Goal: Task Accomplishment & Management: Complete application form

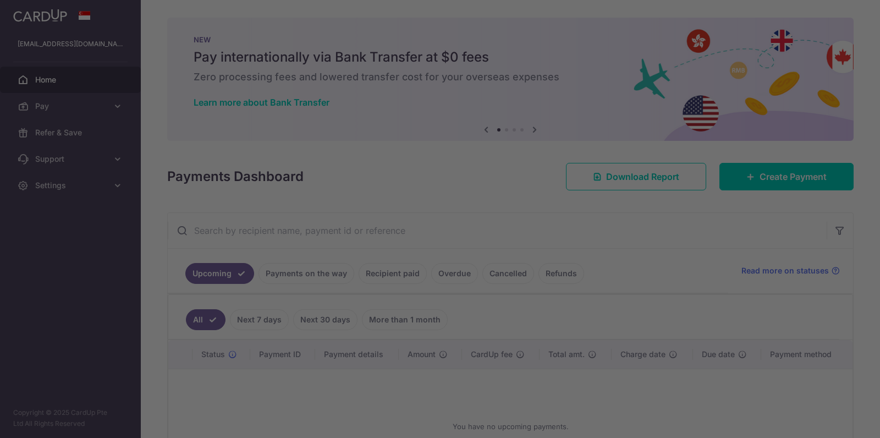
click at [792, 181] on div at bounding box center [444, 221] width 889 height 442
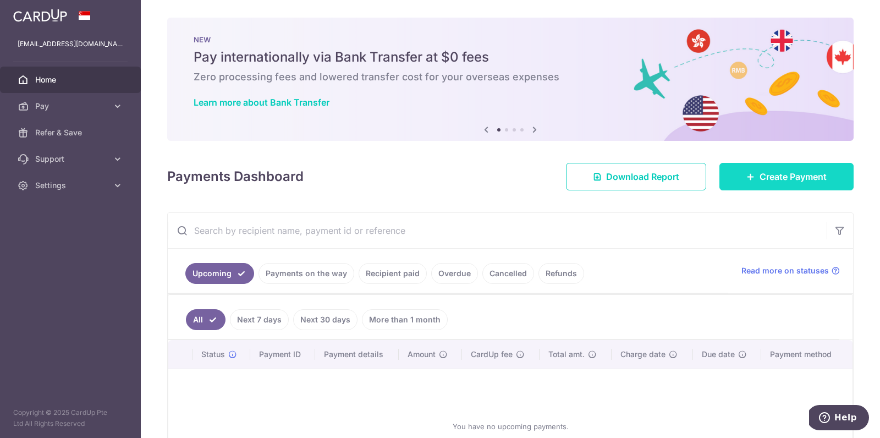
click at [747, 173] on icon at bounding box center [750, 176] width 9 height 9
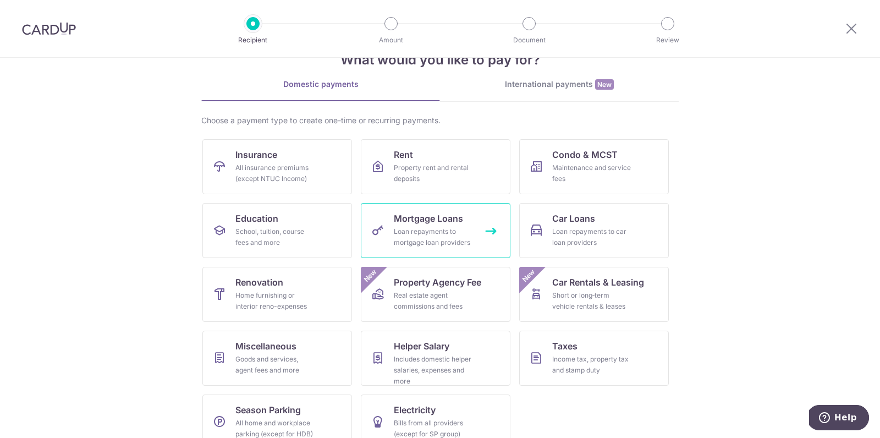
scroll to position [53, 0]
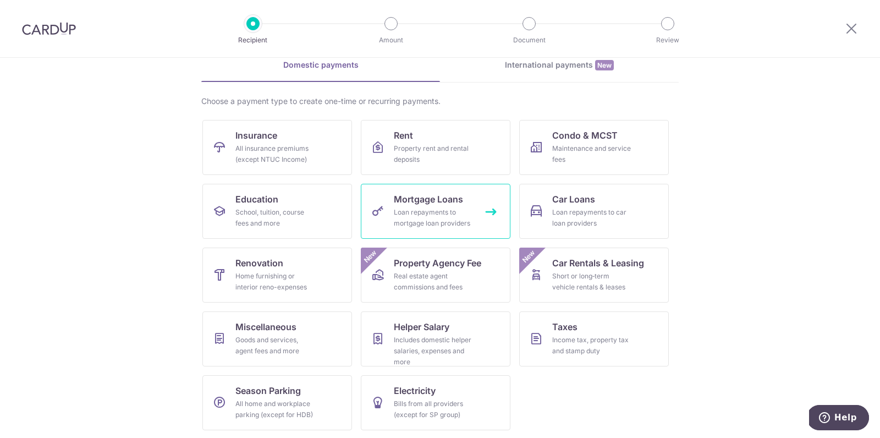
click at [449, 195] on span "Mortgage Loans" at bounding box center [428, 198] width 69 height 13
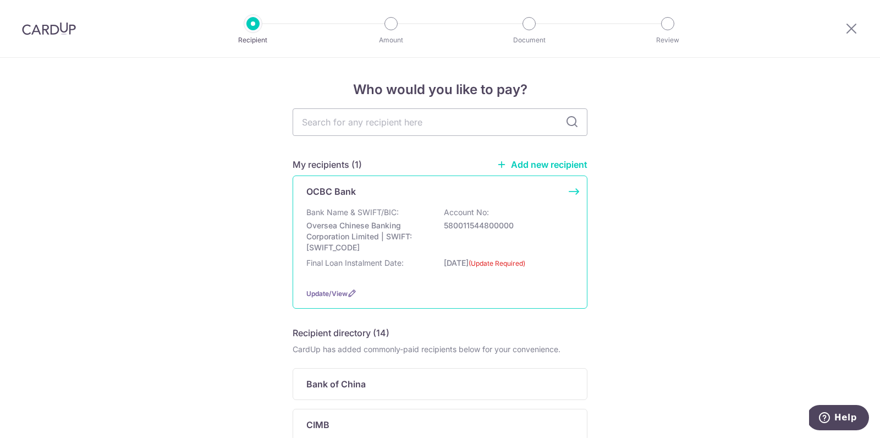
click at [464, 219] on div "Bank Name & SWIFT/BIC: Oversea Chinese Banking Corporation Limited | SWIFT: OCB…" at bounding box center [439, 230] width 267 height 46
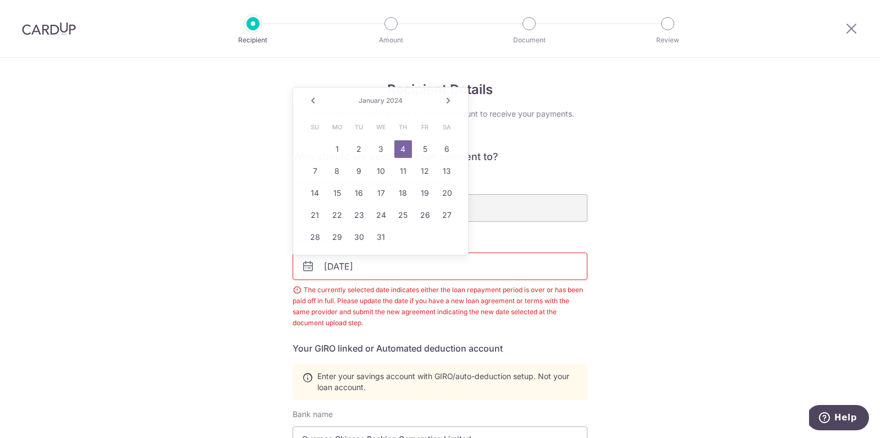
click at [499, 270] on input "[DATE]" at bounding box center [440, 265] width 295 height 27
click at [43, 35] on img at bounding box center [49, 28] width 54 height 13
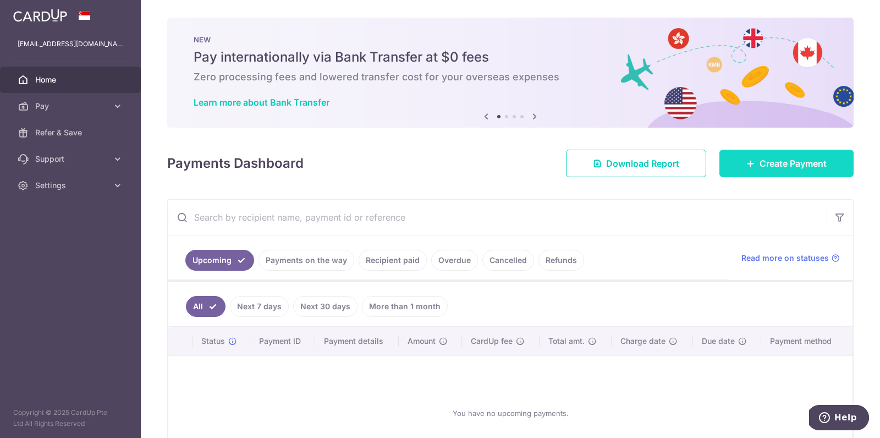
click at [782, 171] on link "Create Payment" at bounding box center [786, 163] width 134 height 27
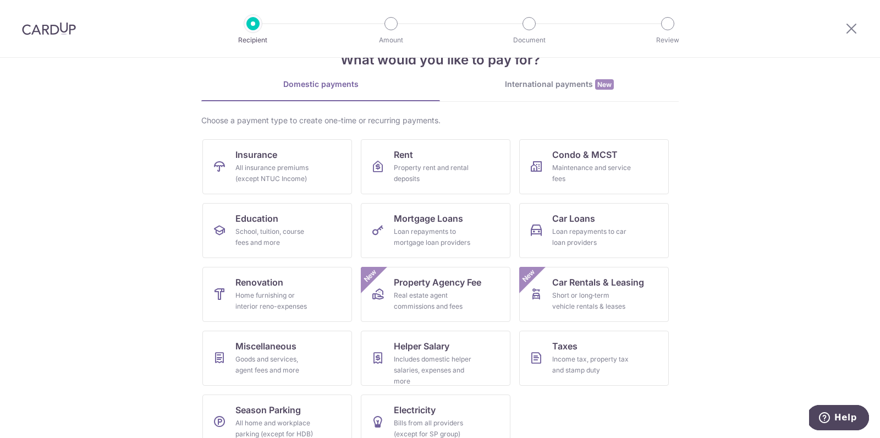
scroll to position [53, 0]
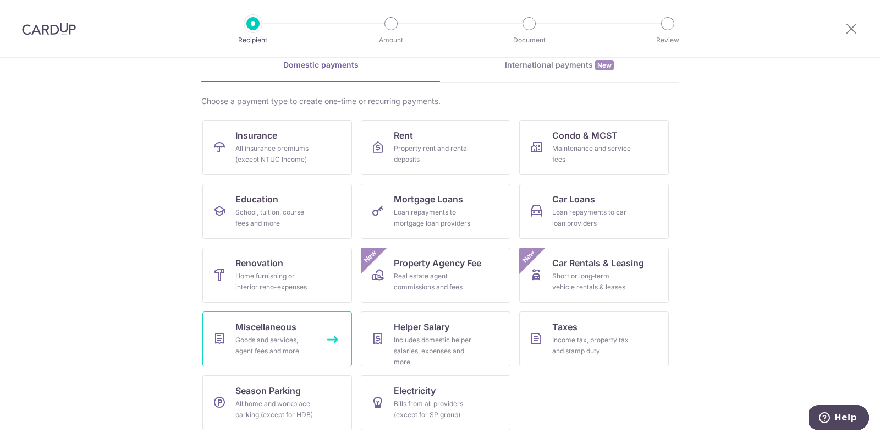
click at [275, 347] on div "Goods and services, agent fees and more" at bounding box center [274, 345] width 79 height 22
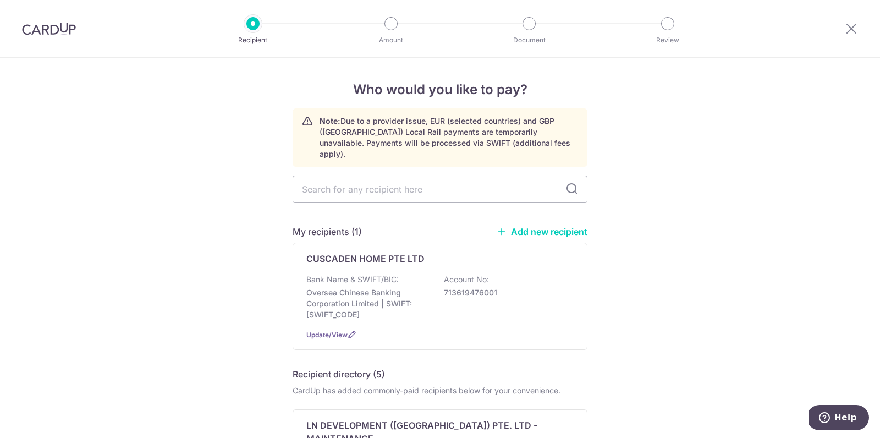
click at [531, 226] on link "Add new recipient" at bounding box center [542, 231] width 91 height 11
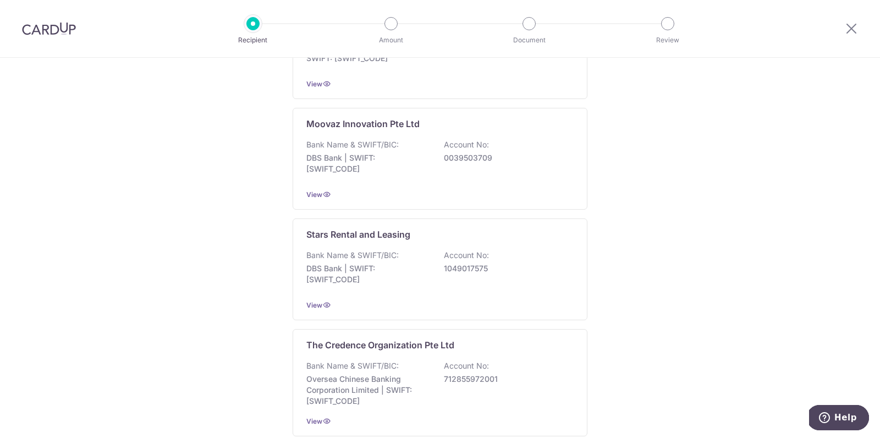
scroll to position [569, 0]
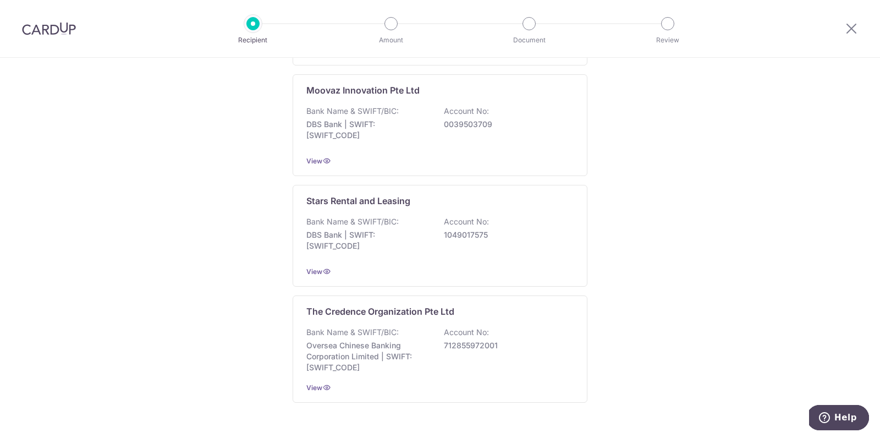
click at [77, 29] on div at bounding box center [49, 28] width 98 height 57
click at [63, 32] on img at bounding box center [49, 28] width 54 height 13
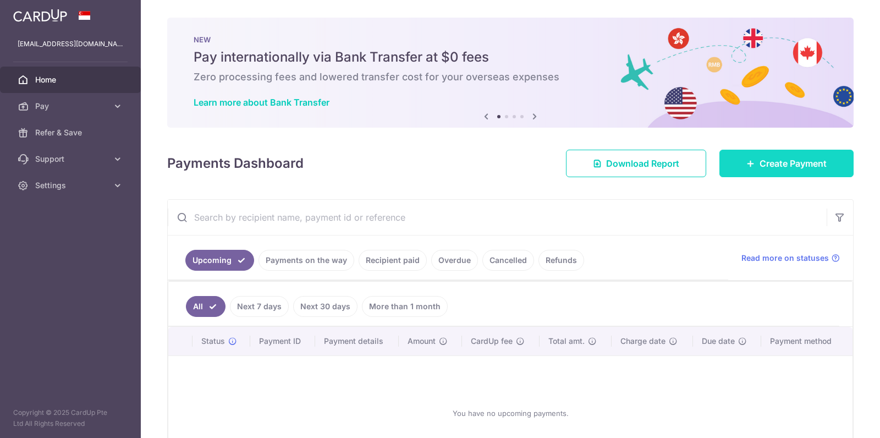
click at [802, 157] on span "Create Payment" at bounding box center [792, 163] width 67 height 13
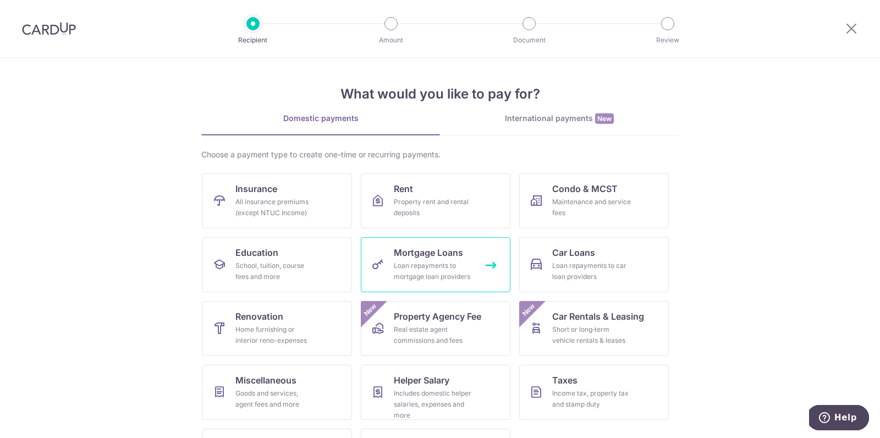
click at [447, 257] on span "Mortgage Loans" at bounding box center [428, 252] width 69 height 13
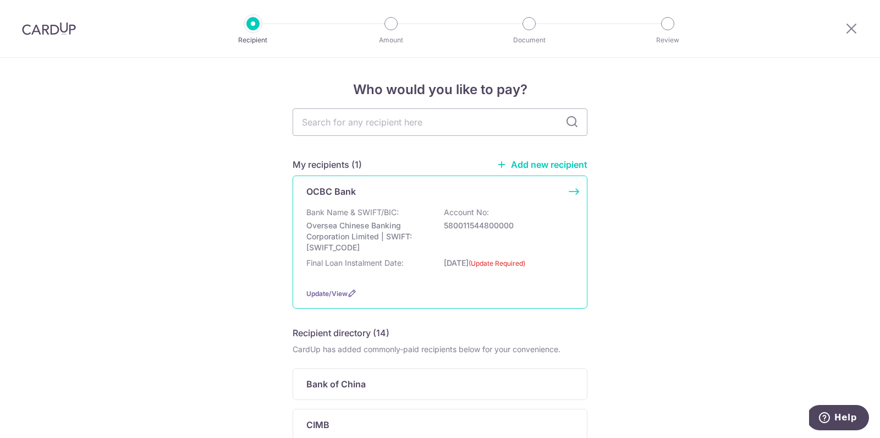
click at [485, 216] on p "Account No:" at bounding box center [466, 212] width 45 height 11
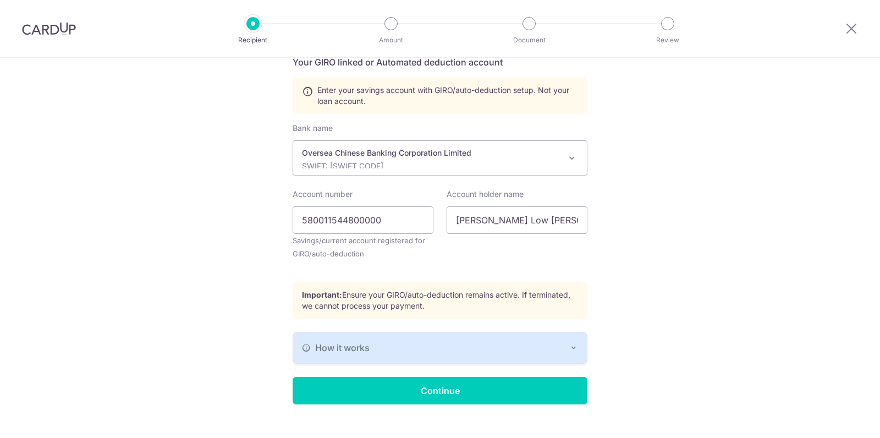
scroll to position [301, 0]
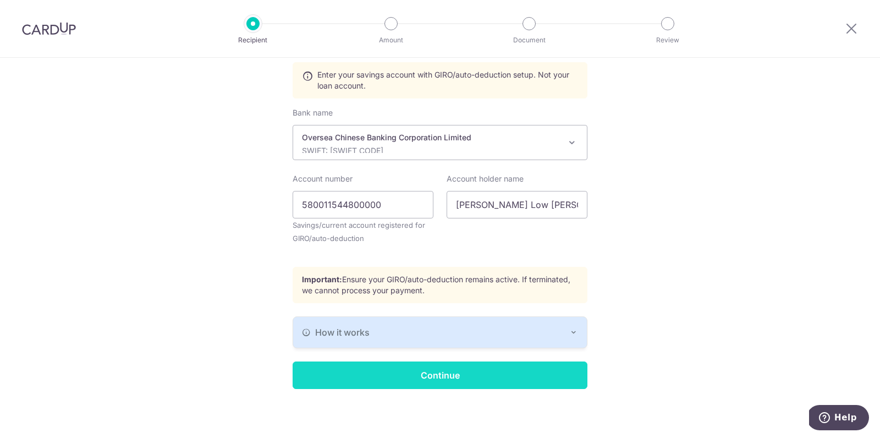
click at [473, 375] on input "Continue" at bounding box center [440, 374] width 295 height 27
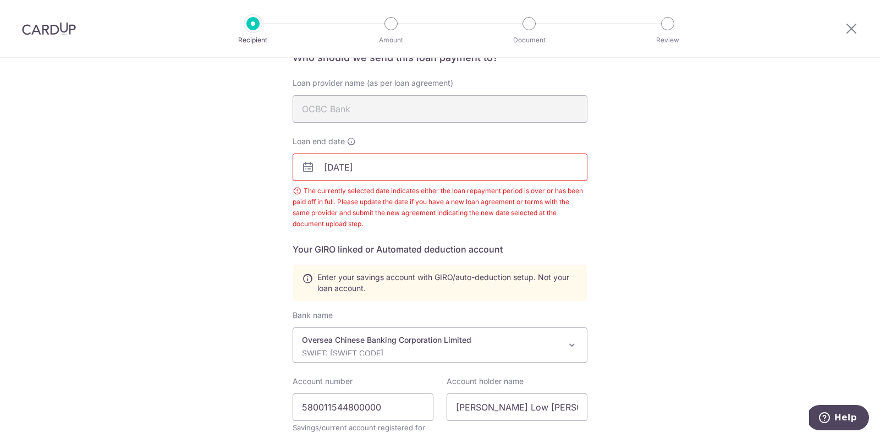
scroll to position [71, 0]
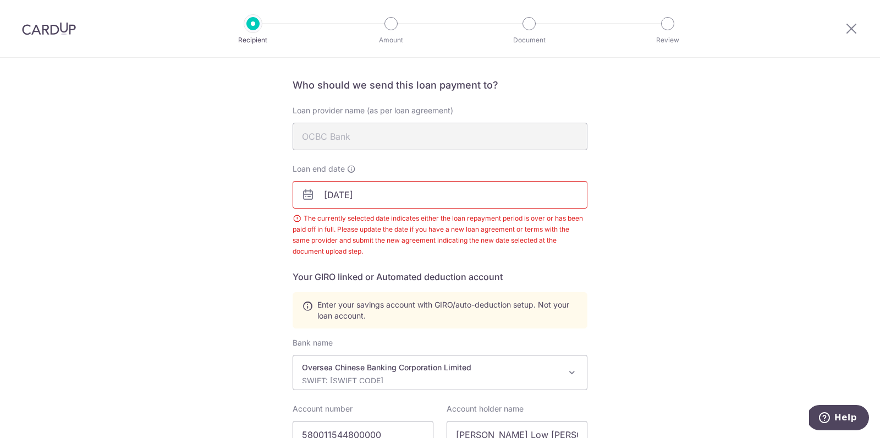
click at [373, 184] on input "01/04/2024" at bounding box center [440, 194] width 295 height 27
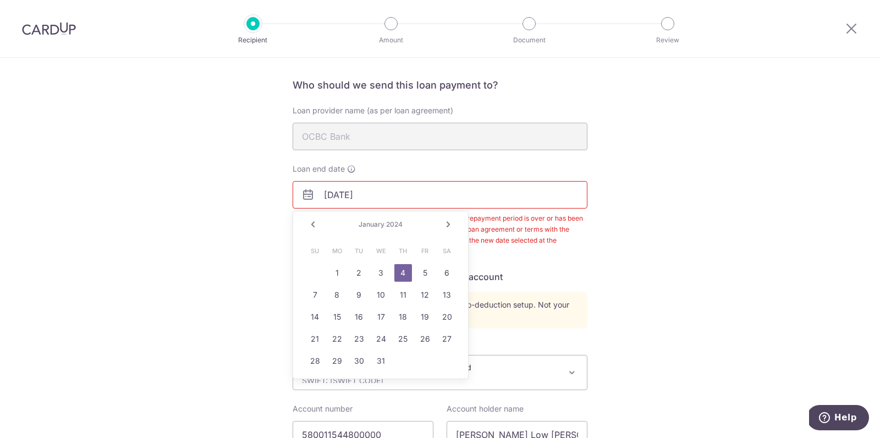
click at [315, 224] on link "Prev" at bounding box center [312, 224] width 13 height 13
click at [450, 224] on link "Next" at bounding box center [448, 224] width 13 height 13
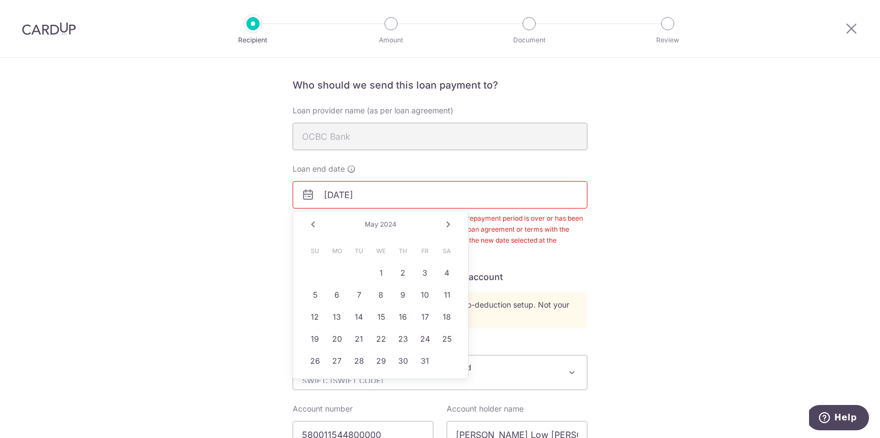
click at [450, 224] on link "Next" at bounding box center [448, 224] width 13 height 13
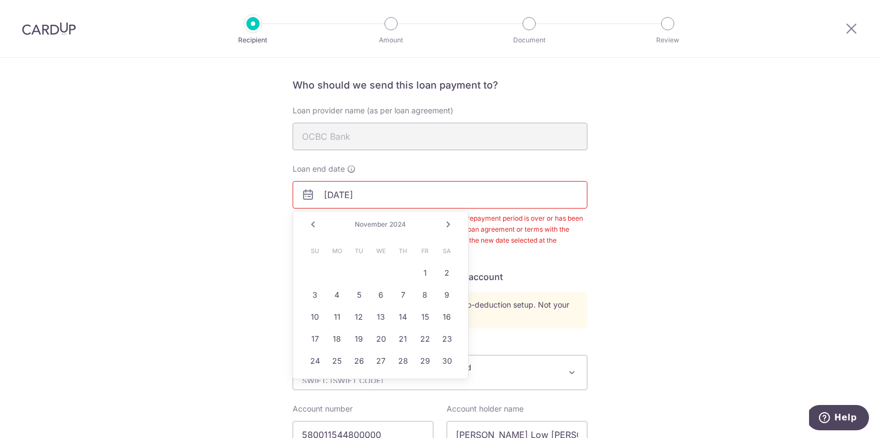
click at [450, 224] on link "Next" at bounding box center [448, 224] width 13 height 13
click at [313, 222] on link "Prev" at bounding box center [312, 224] width 13 height 13
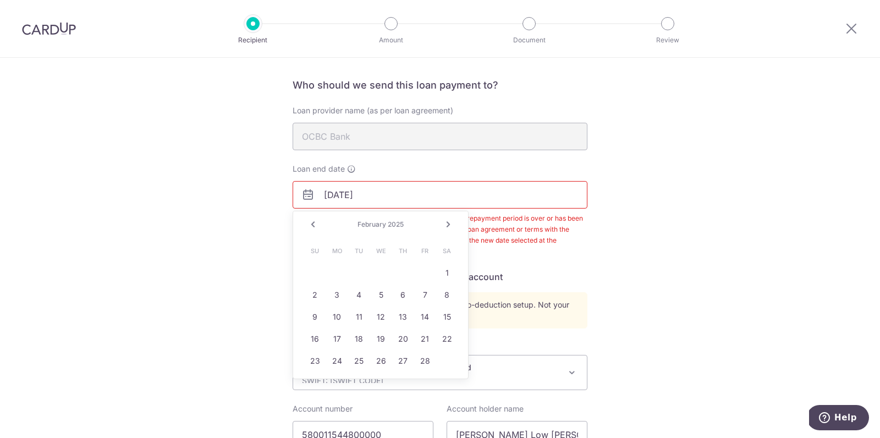
click at [313, 222] on link "Prev" at bounding box center [312, 224] width 13 height 13
click at [445, 224] on link "Next" at bounding box center [448, 224] width 13 height 13
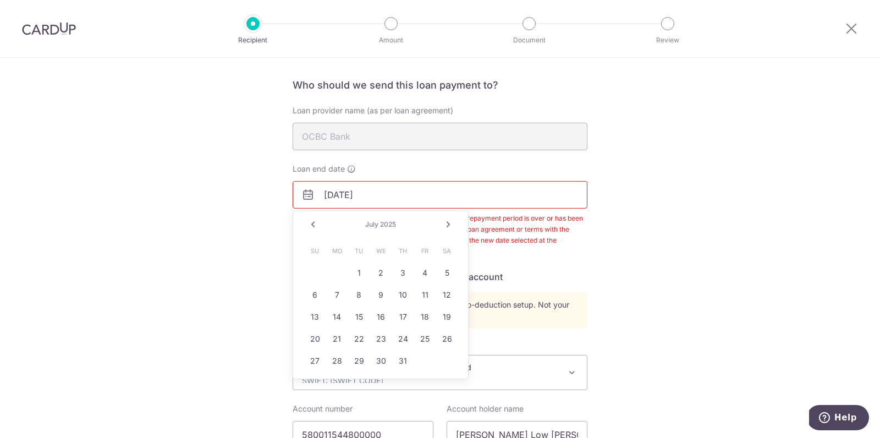
click at [445, 224] on link "Next" at bounding box center [448, 224] width 13 height 13
click at [333, 294] on link "6" at bounding box center [337, 295] width 18 height 18
type input "10/06/2025"
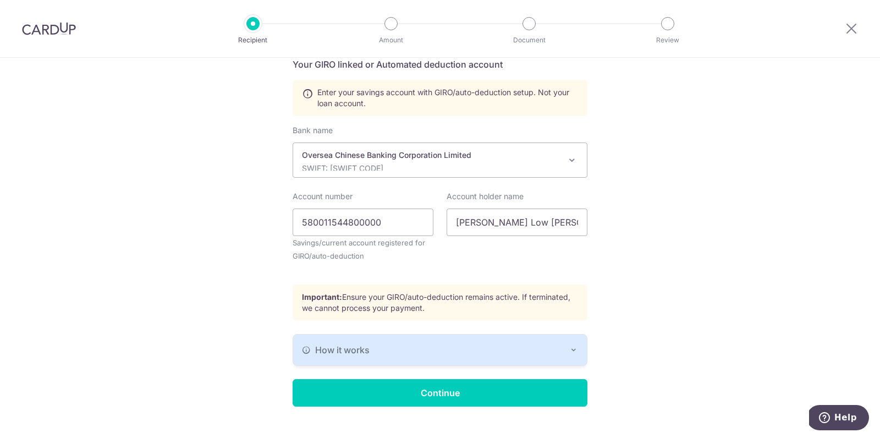
scroll to position [293, 0]
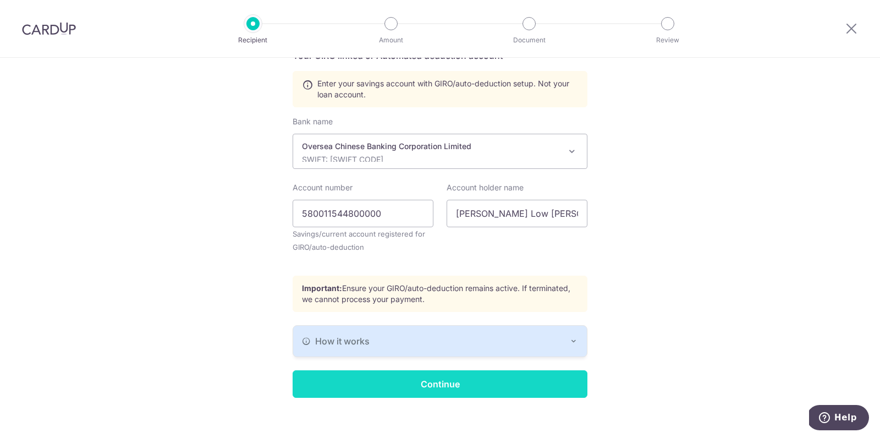
click at [477, 388] on input "Continue" at bounding box center [440, 383] width 295 height 27
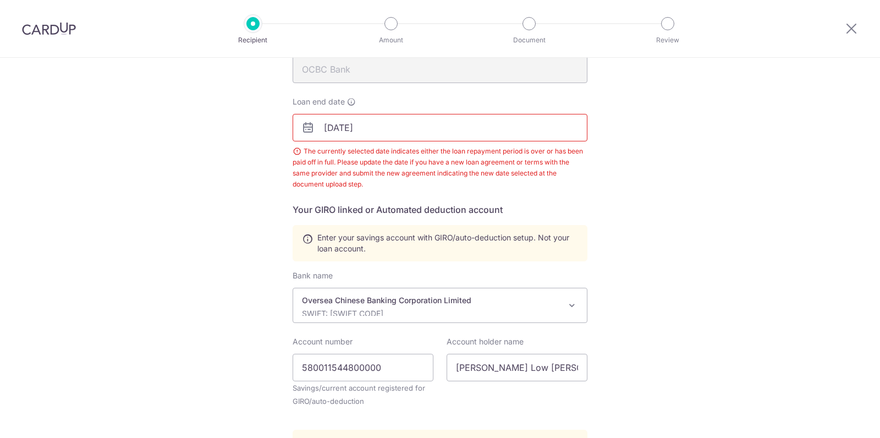
scroll to position [139, 0]
click at [468, 134] on input "[DATE]" at bounding box center [440, 126] width 295 height 27
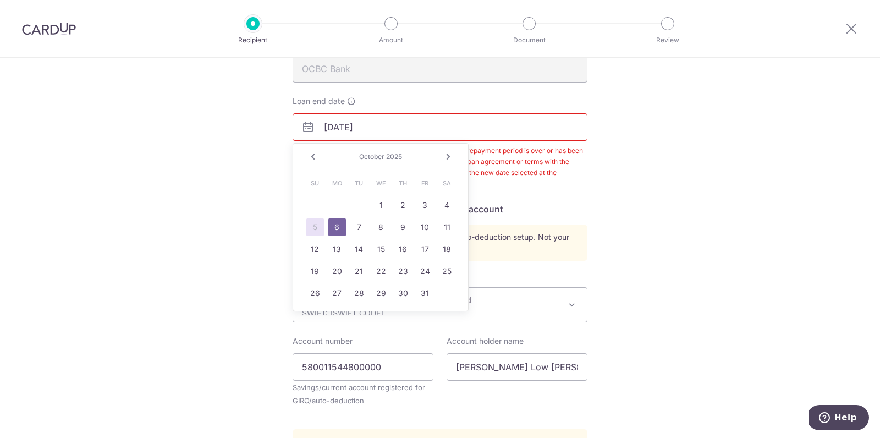
click at [450, 157] on link "Next" at bounding box center [448, 156] width 13 height 13
click at [313, 152] on link "Prev" at bounding box center [312, 156] width 13 height 13
click at [360, 223] on link "7" at bounding box center [359, 227] width 18 height 18
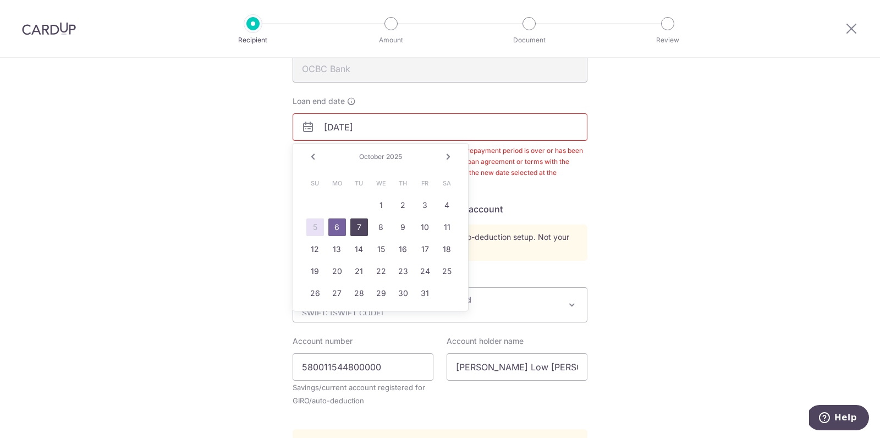
type input "[DATE]"
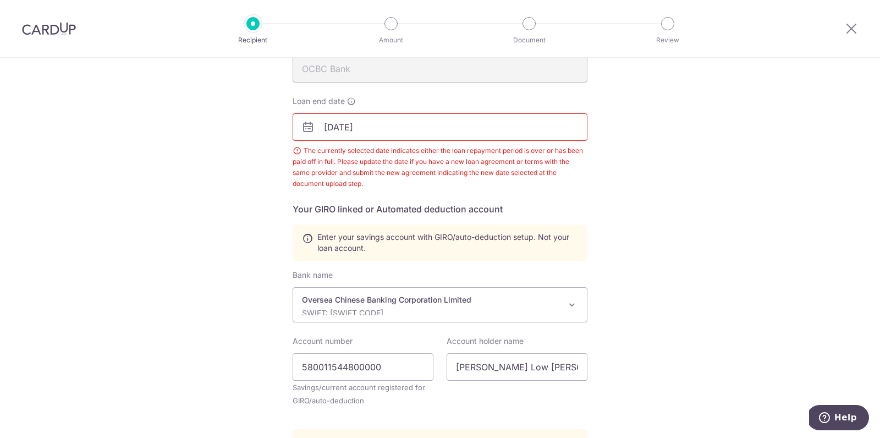
scroll to position [301, 0]
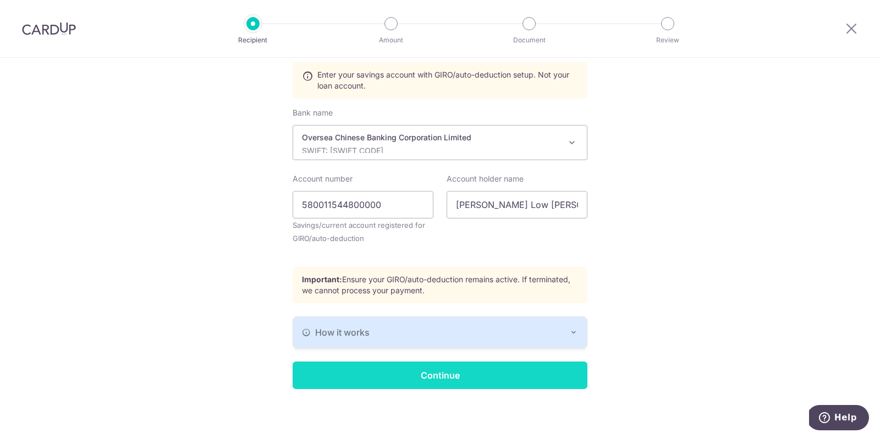
click at [529, 372] on input "Continue" at bounding box center [440, 374] width 295 height 27
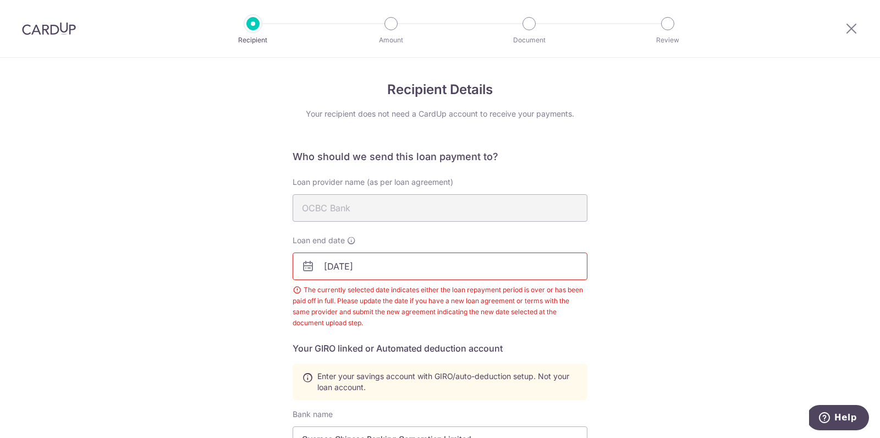
click at [64, 32] on img at bounding box center [49, 28] width 54 height 13
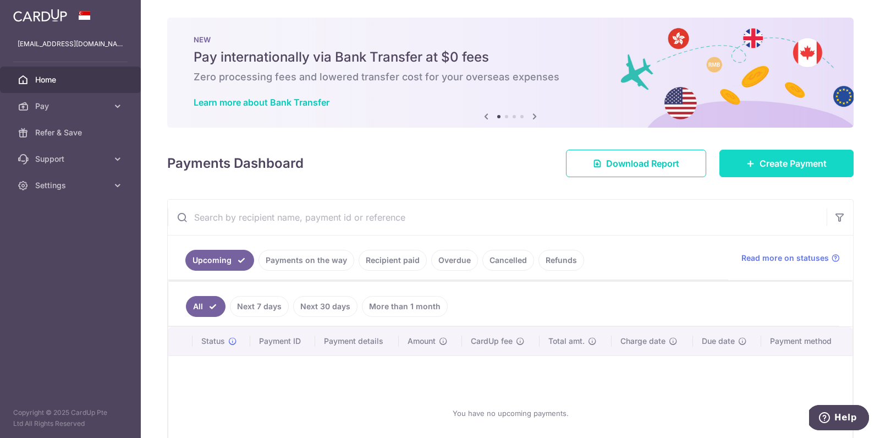
click at [767, 169] on span "Create Payment" at bounding box center [792, 163] width 67 height 13
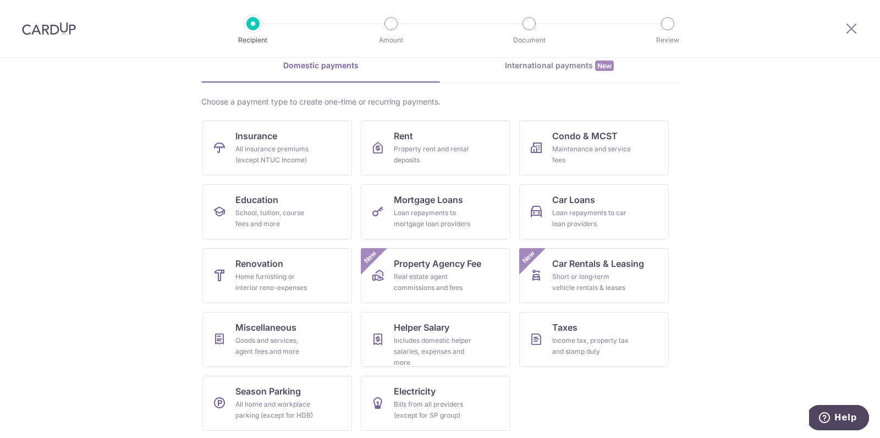
scroll to position [53, 0]
click at [429, 211] on div "Loan repayments to mortgage loan providers" at bounding box center [433, 218] width 79 height 22
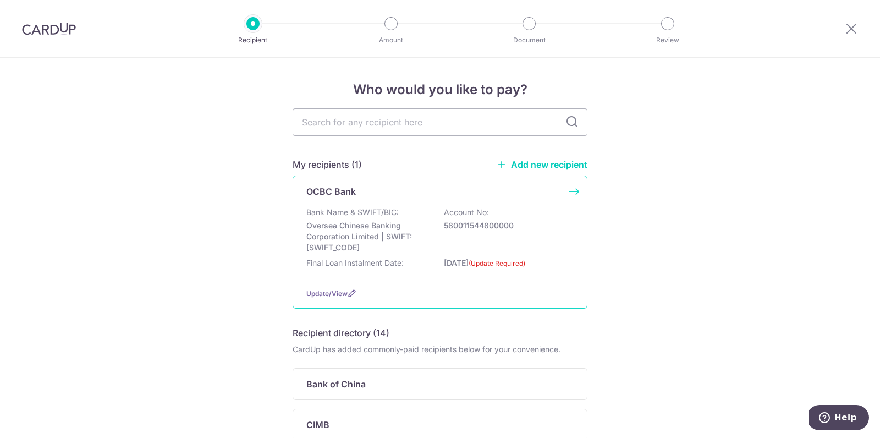
click at [500, 264] on label "(Update Required)" at bounding box center [496, 263] width 57 height 11
click at [499, 261] on label "(Update Required)" at bounding box center [496, 263] width 57 height 11
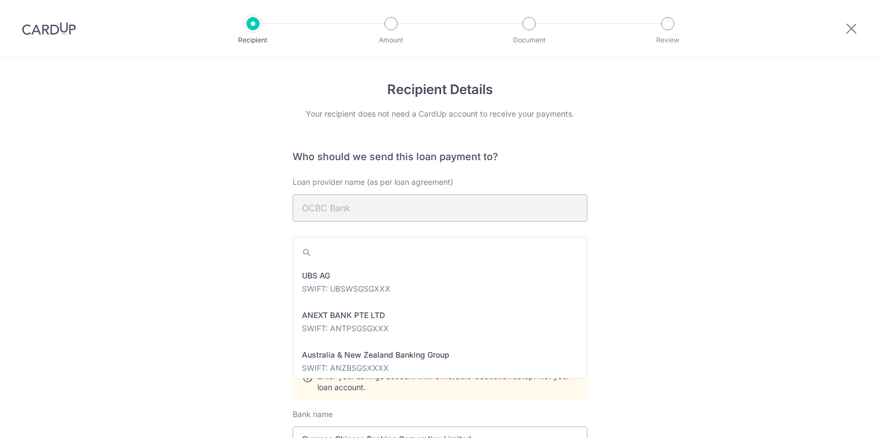
scroll to position [1860, 0]
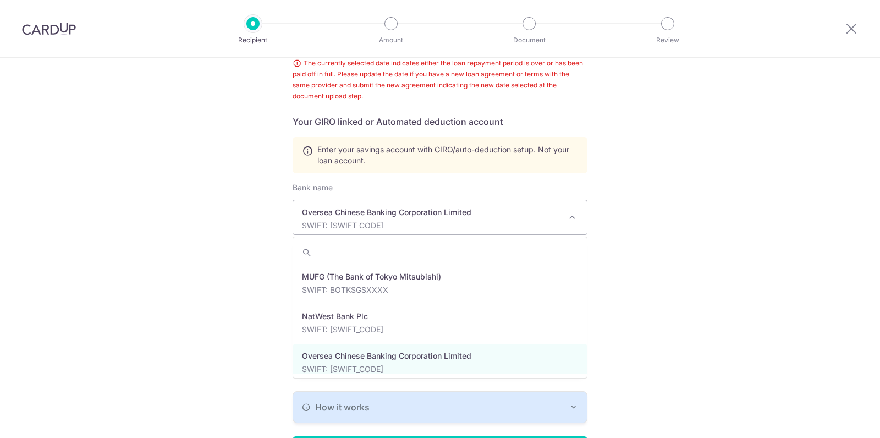
click at [749, 167] on div "Recipient Details Your recipient does not need a CardUp account to receive your…" at bounding box center [440, 173] width 880 height 684
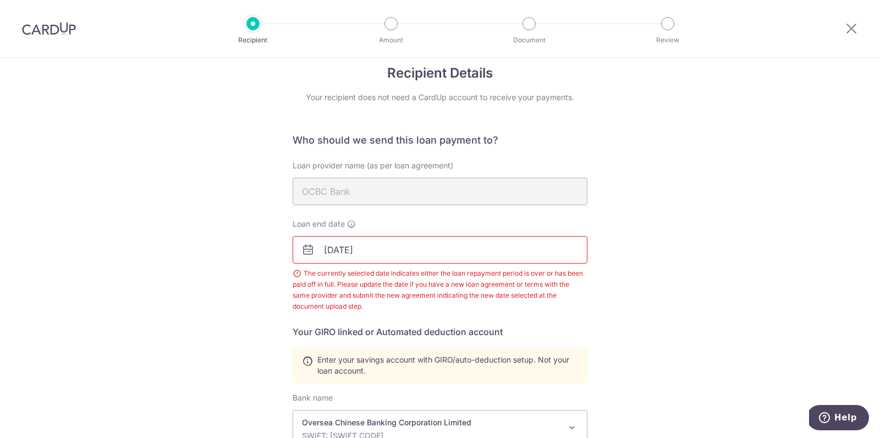
scroll to position [0, 0]
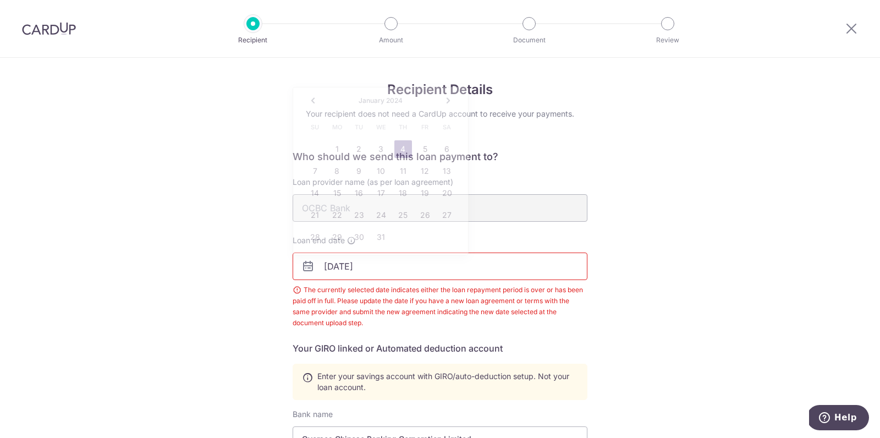
click at [464, 278] on input "01/04/2024" at bounding box center [440, 265] width 295 height 27
click at [448, 99] on link "Next" at bounding box center [448, 100] width 13 height 13
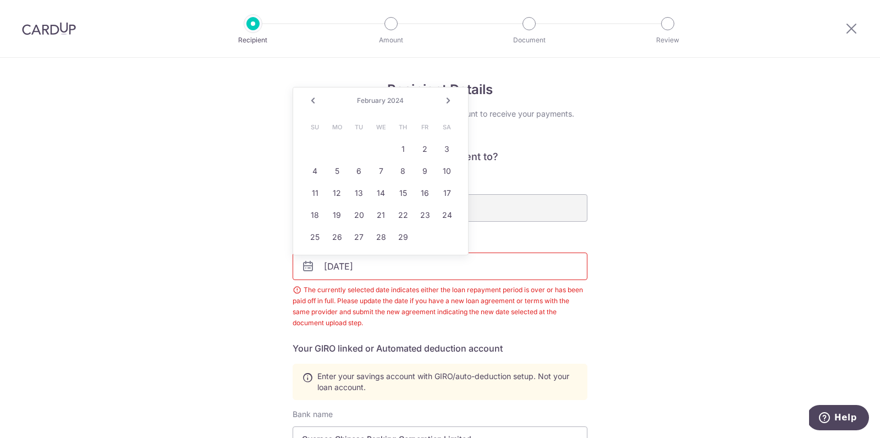
click at [448, 99] on link "Next" at bounding box center [448, 100] width 13 height 13
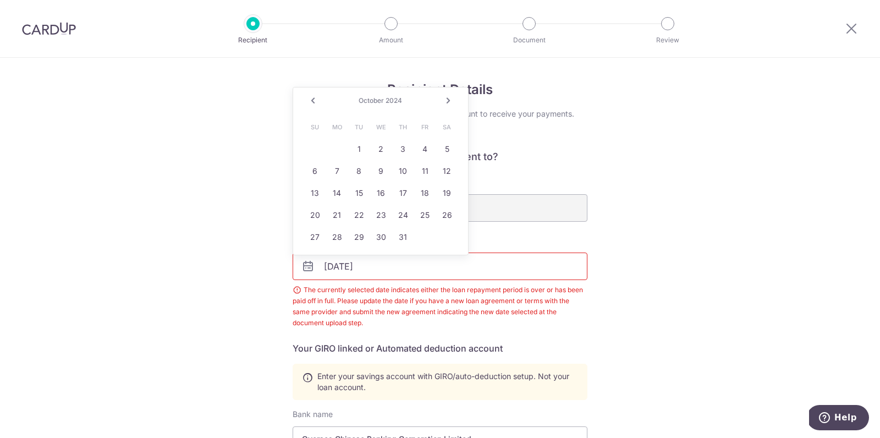
click at [448, 99] on link "Next" at bounding box center [448, 100] width 13 height 13
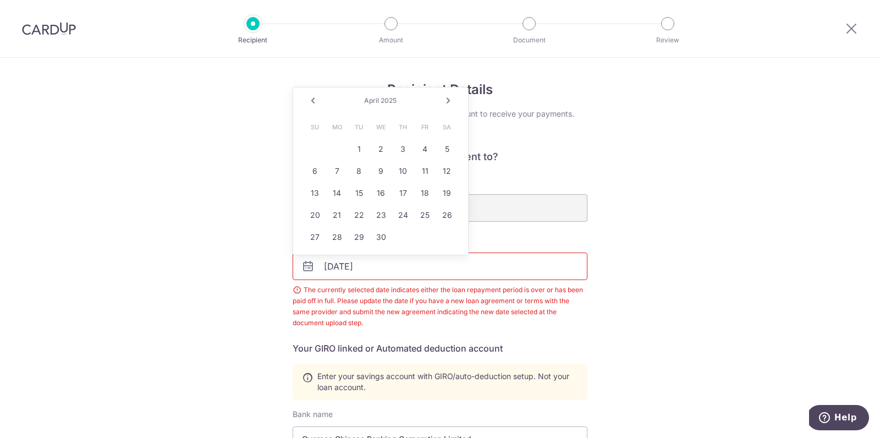
click at [448, 99] on link "Next" at bounding box center [448, 100] width 13 height 13
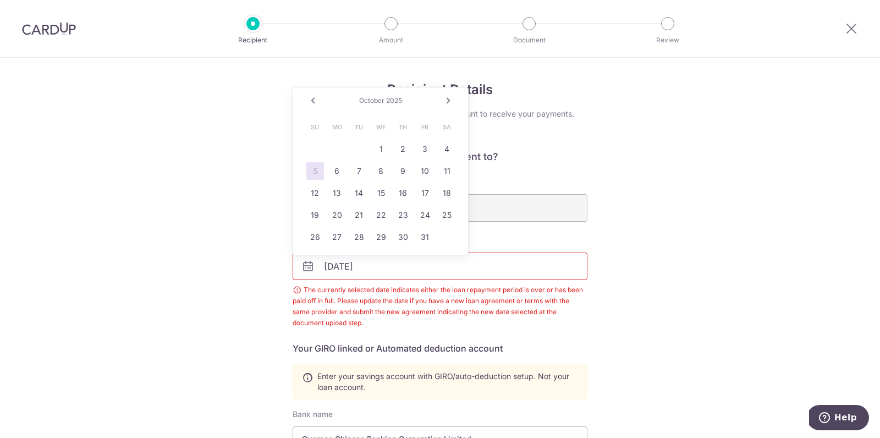
click at [448, 99] on link "Next" at bounding box center [448, 100] width 13 height 13
click at [313, 99] on link "Prev" at bounding box center [312, 100] width 13 height 13
click at [355, 176] on link "7" at bounding box center [359, 171] width 18 height 18
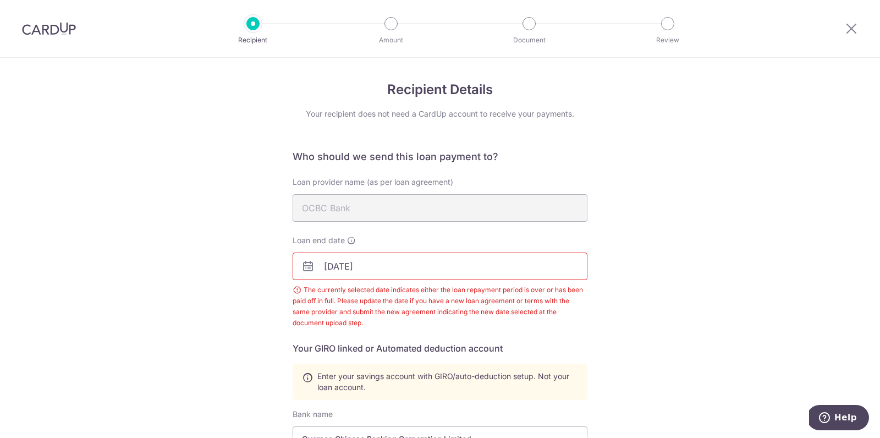
click at [350, 263] on input "10/07/2025" at bounding box center [440, 265] width 295 height 27
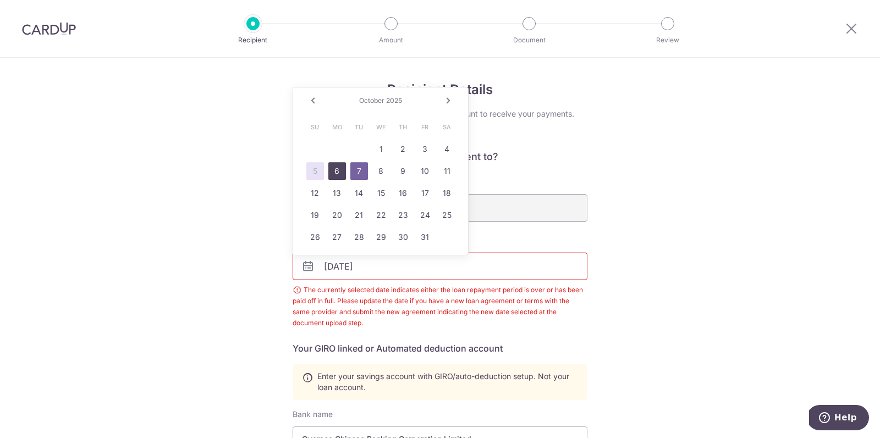
click at [337, 172] on link "6" at bounding box center [337, 171] width 18 height 18
type input "10/06/2025"
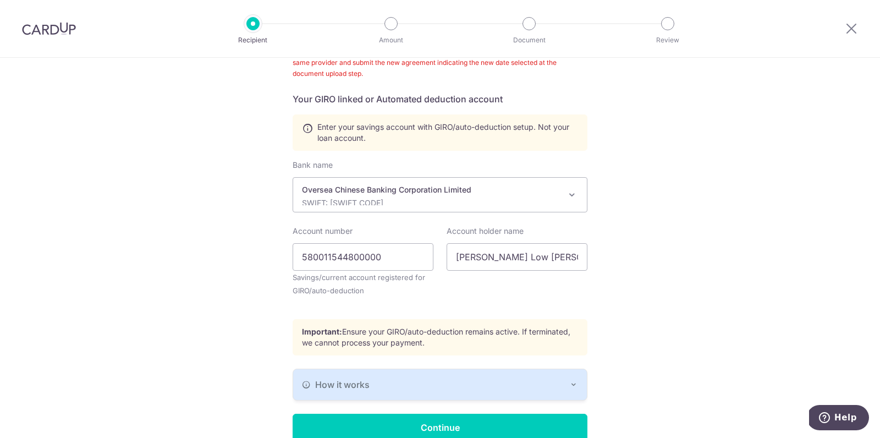
scroll to position [265, 0]
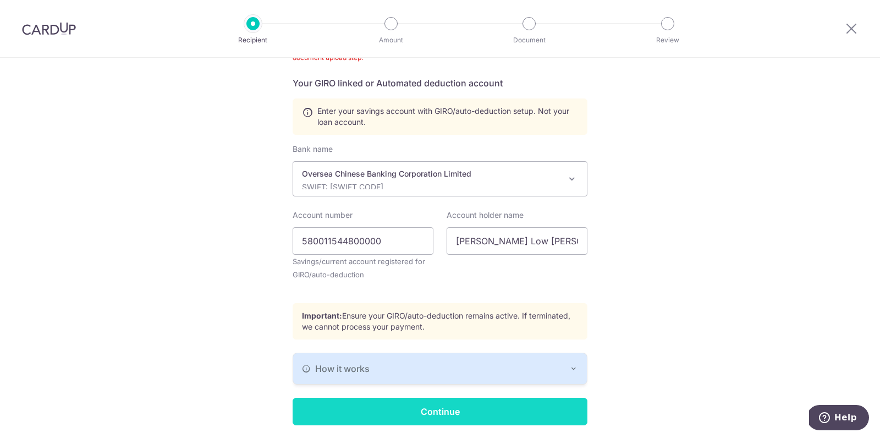
click at [415, 407] on input "Continue" at bounding box center [440, 411] width 295 height 27
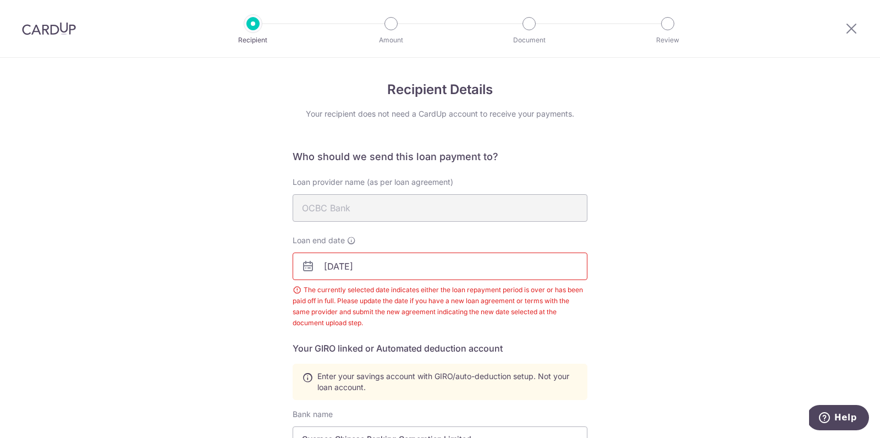
click at [65, 34] on img at bounding box center [49, 28] width 54 height 13
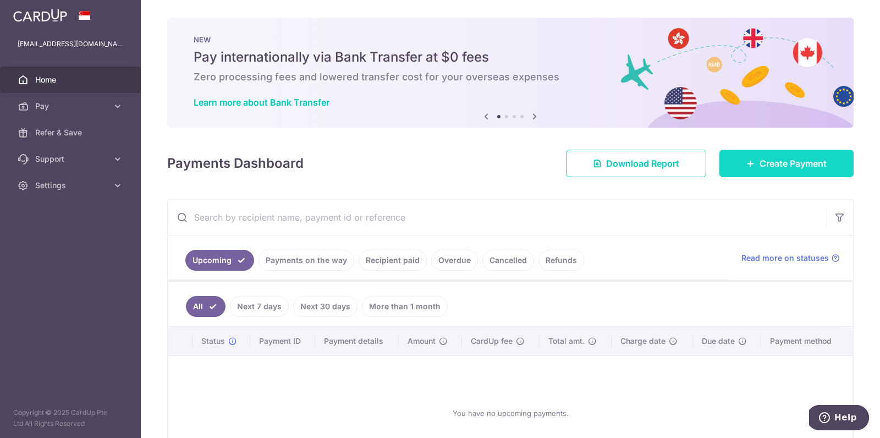
click at [773, 168] on span "Create Payment" at bounding box center [792, 163] width 67 height 13
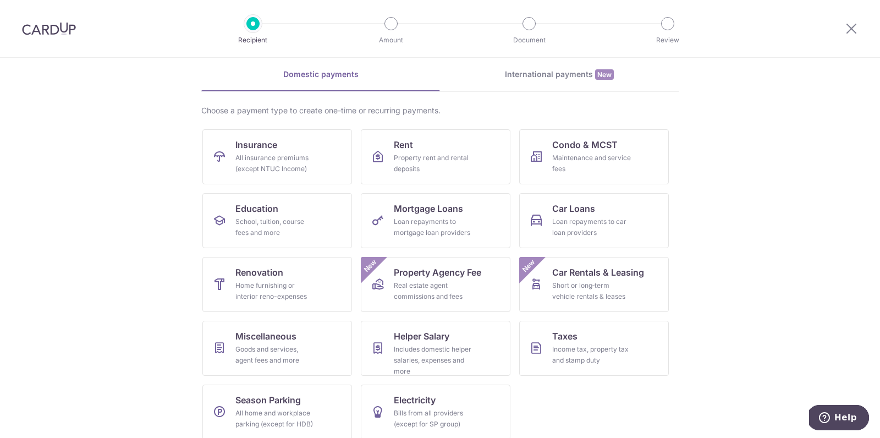
scroll to position [53, 0]
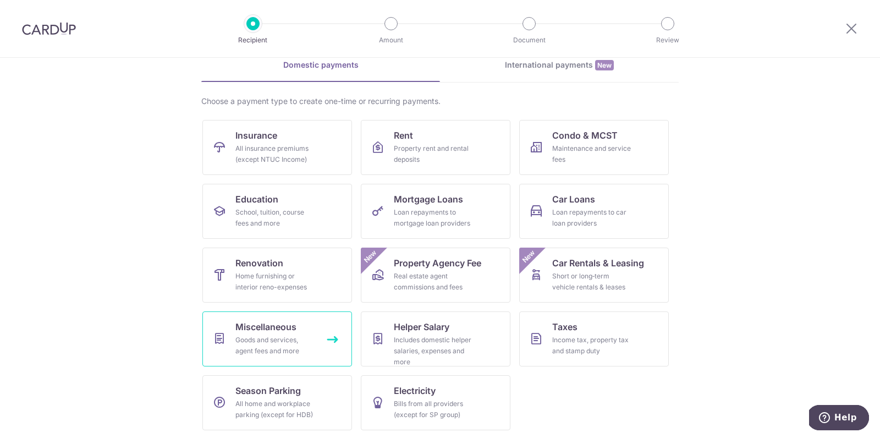
click at [255, 350] on div "Goods and services, agent fees and more" at bounding box center [274, 345] width 79 height 22
